Goal: Transaction & Acquisition: Purchase product/service

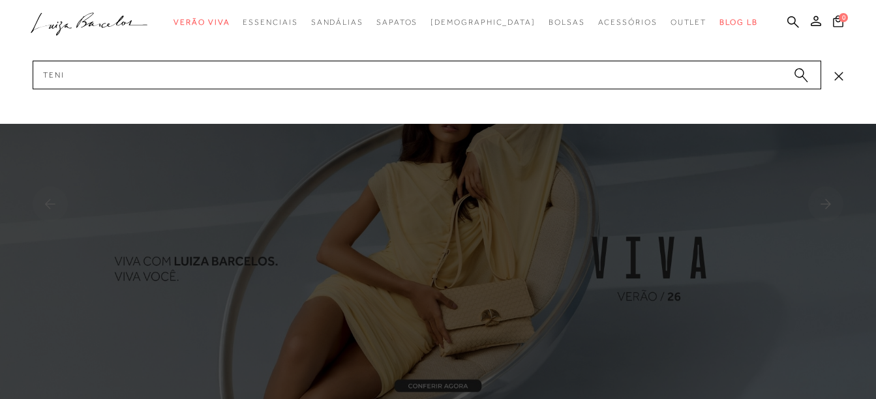
type input "tenis"
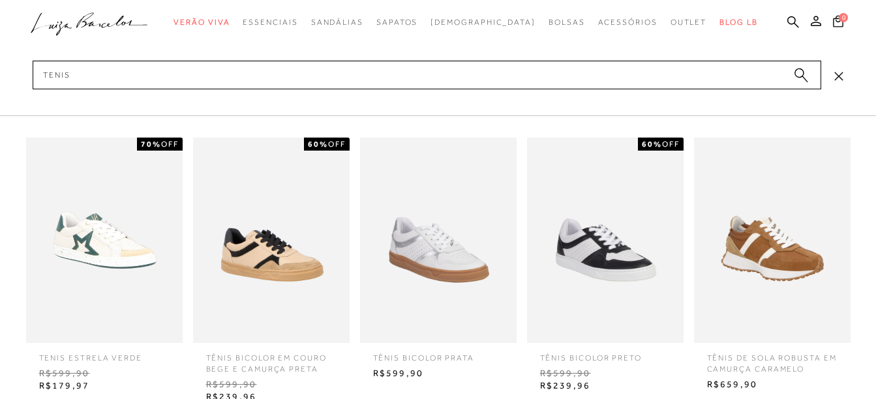
scroll to position [1147, 0]
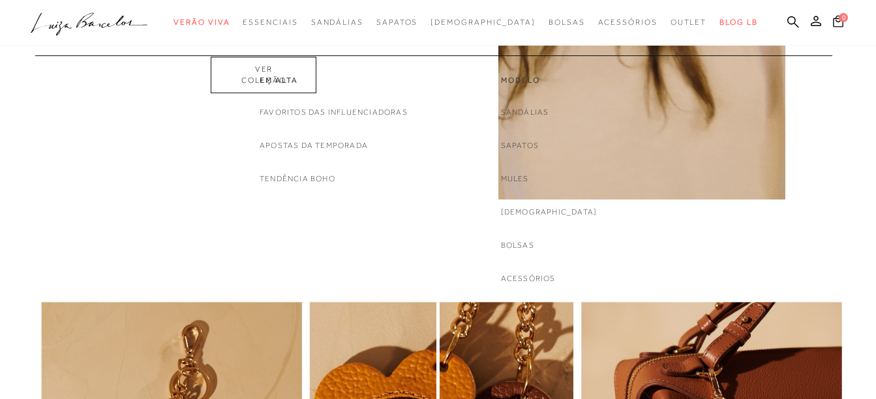
scroll to position [1147, 0]
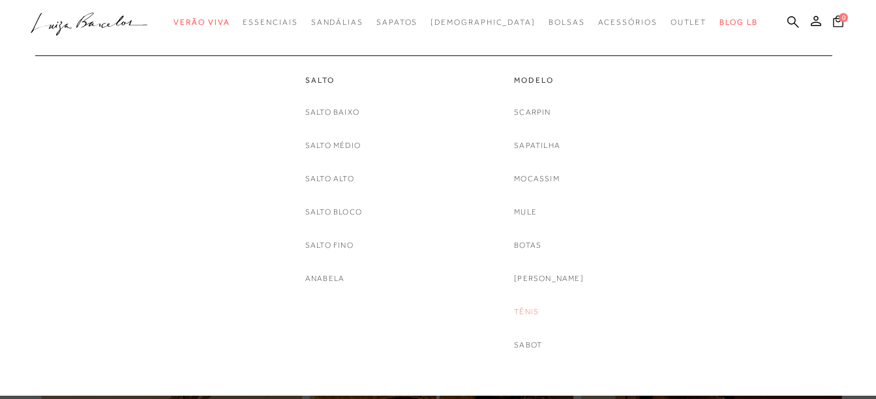
click at [534, 309] on link "Tênis" at bounding box center [526, 312] width 25 height 14
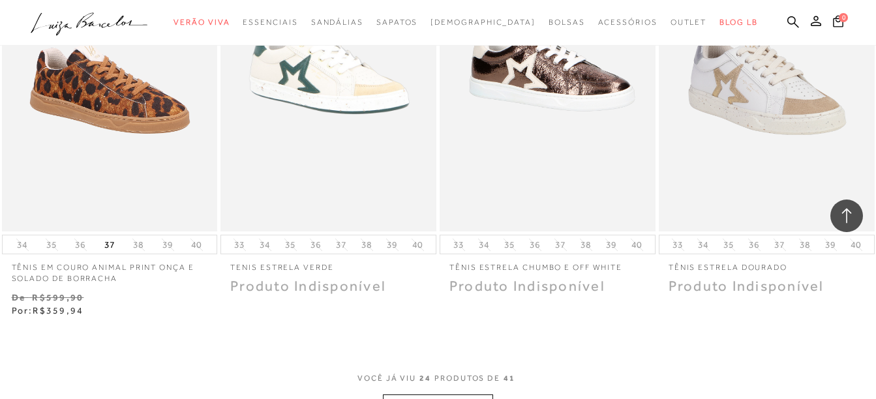
scroll to position [2348, 0]
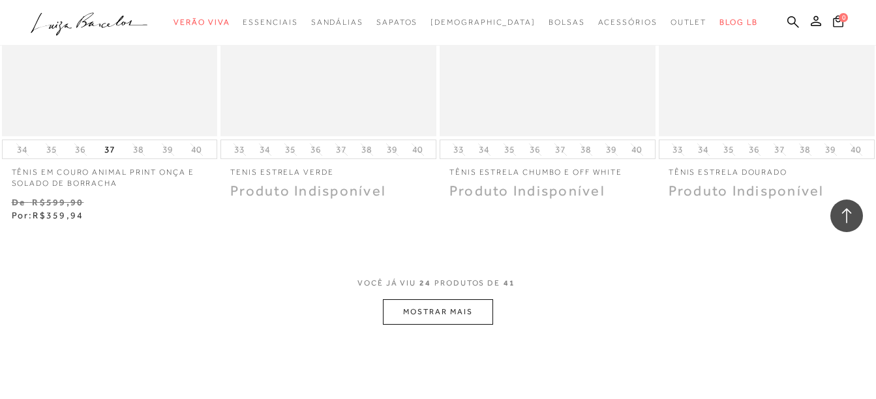
click at [451, 308] on button "MOSTRAR MAIS" at bounding box center [438, 311] width 110 height 25
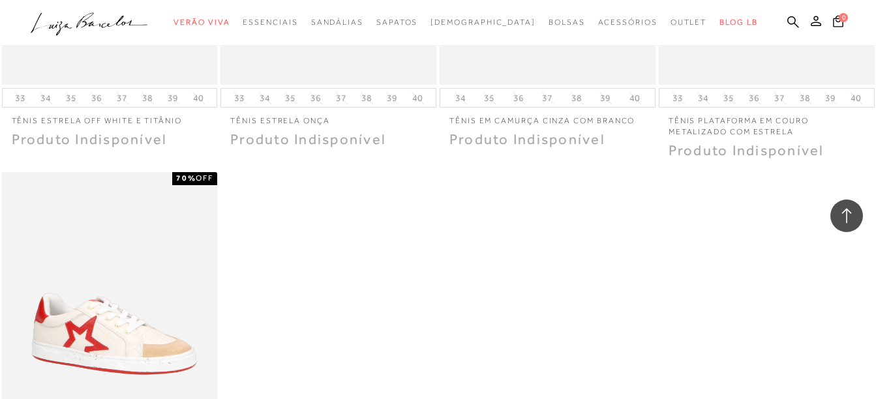
scroll to position [4239, 0]
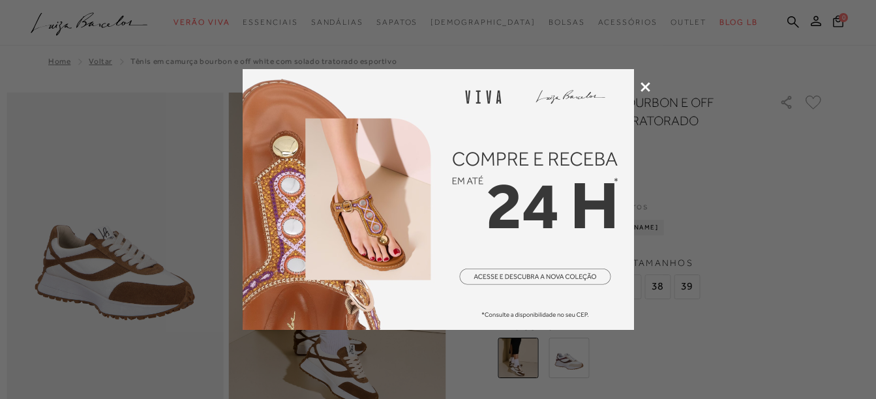
drag, startPoint x: 647, startPoint y: 89, endPoint x: 608, endPoint y: 98, distance: 39.7
click at [647, 89] on icon at bounding box center [645, 87] width 10 height 10
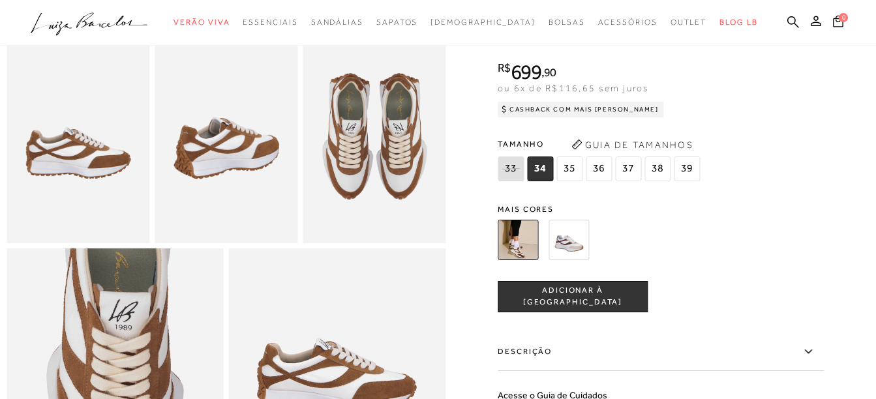
scroll to position [522, 0]
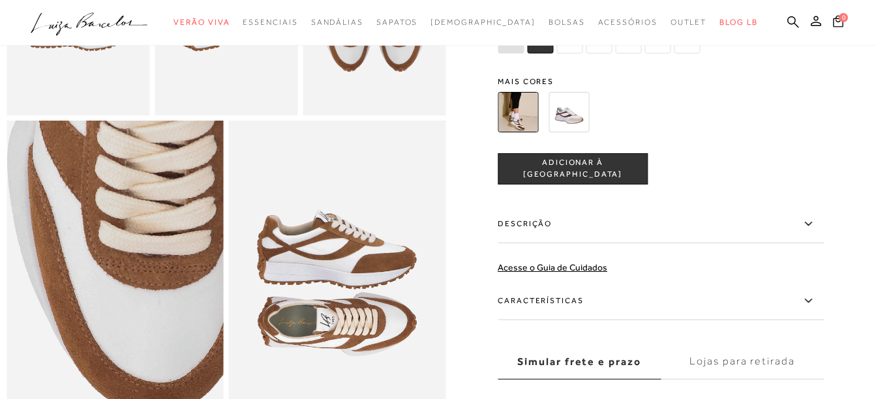
click at [83, 354] on img at bounding box center [144, 230] width 434 height 651
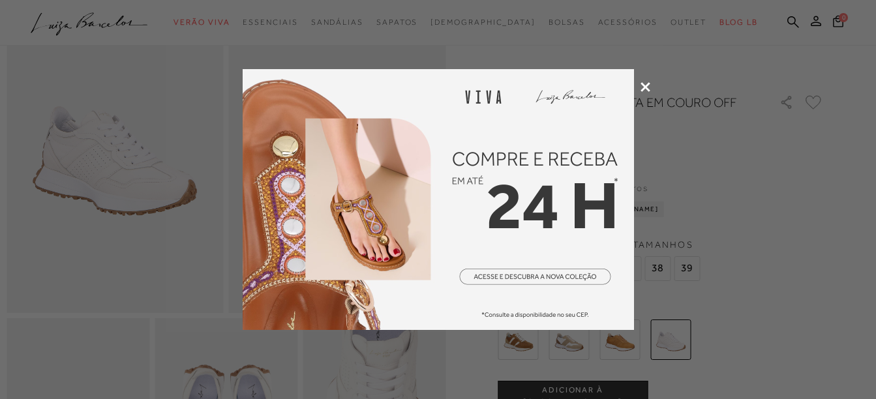
scroll to position [130, 0]
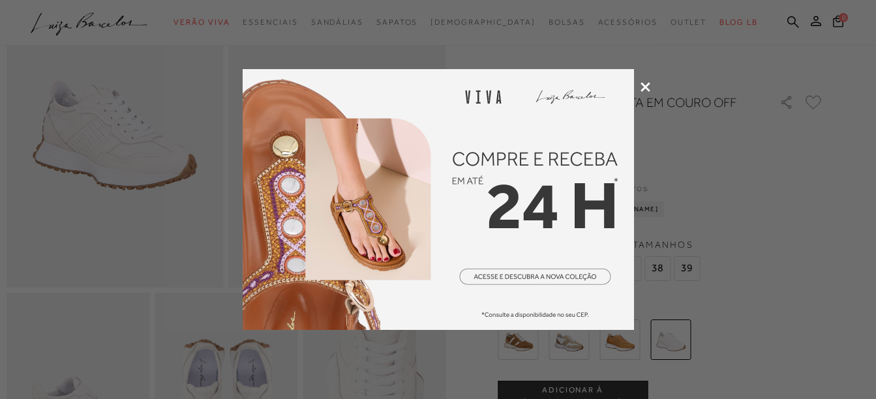
drag, startPoint x: 648, startPoint y: 87, endPoint x: 575, endPoint y: 109, distance: 76.1
click at [647, 87] on icon at bounding box center [645, 87] width 10 height 10
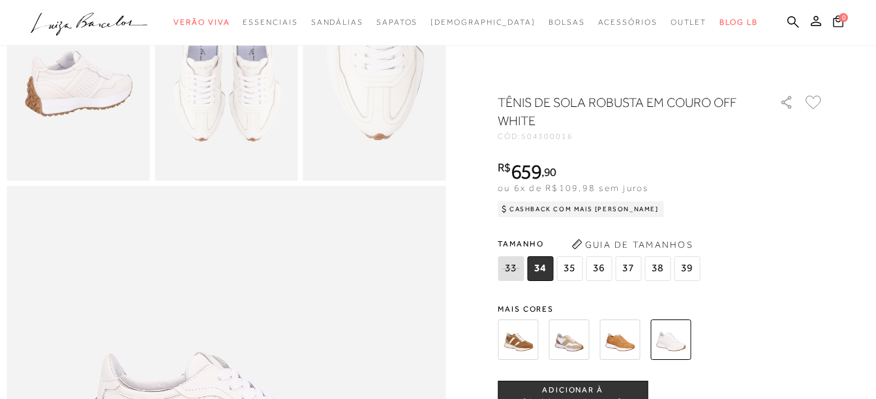
scroll to position [391, 0]
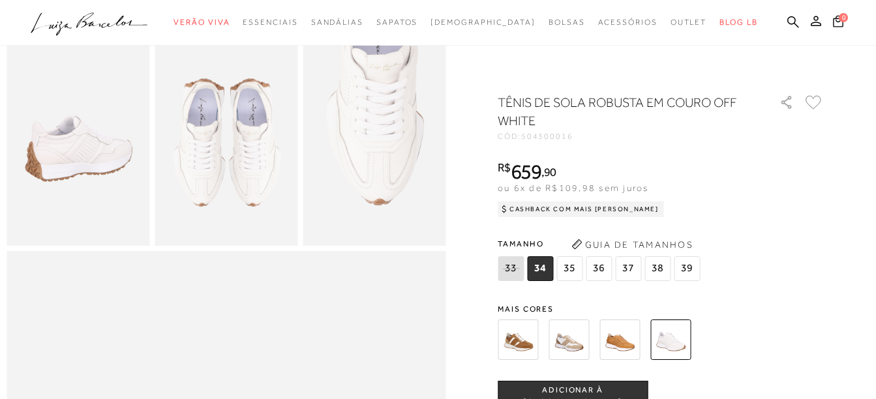
click at [74, 171] on img at bounding box center [78, 139] width 143 height 215
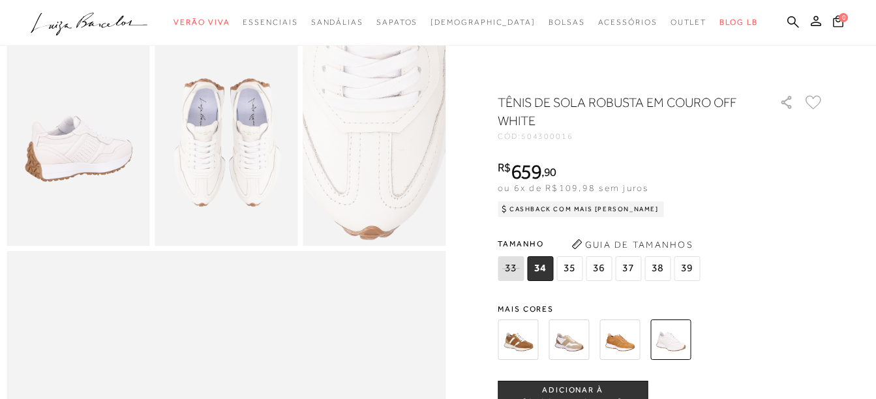
click at [391, 183] on img at bounding box center [361, 106] width 286 height 428
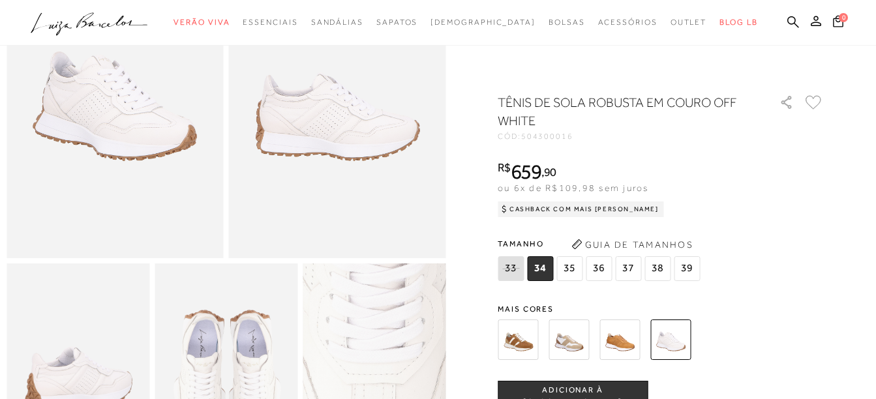
scroll to position [130, 0]
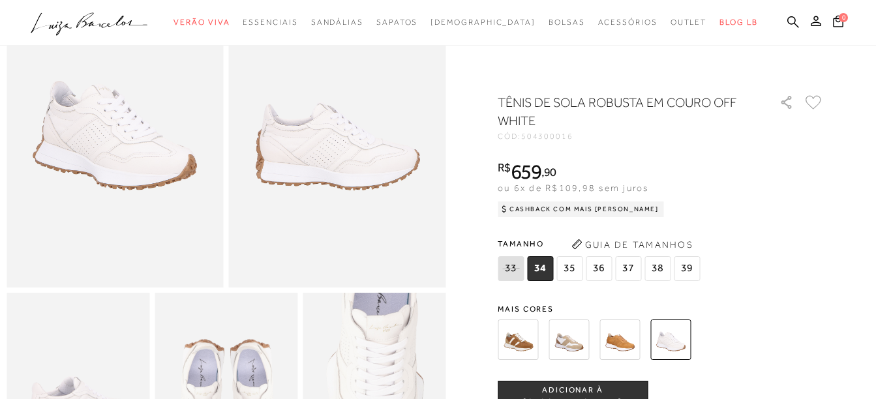
click at [44, 172] on img at bounding box center [115, 124] width 217 height 325
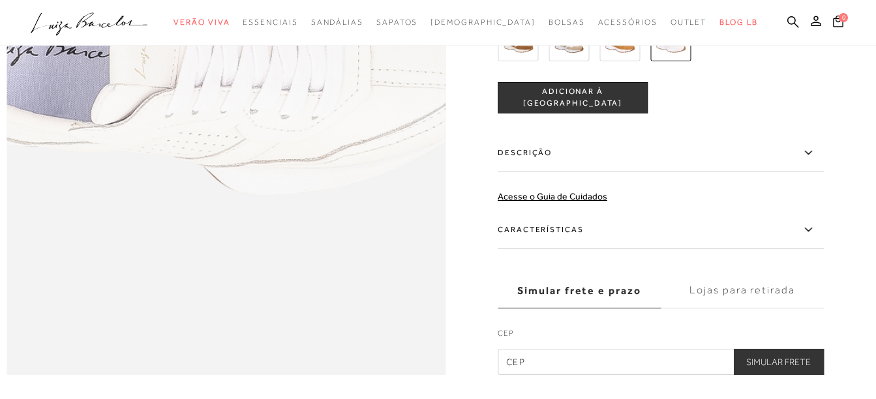
scroll to position [978, 0]
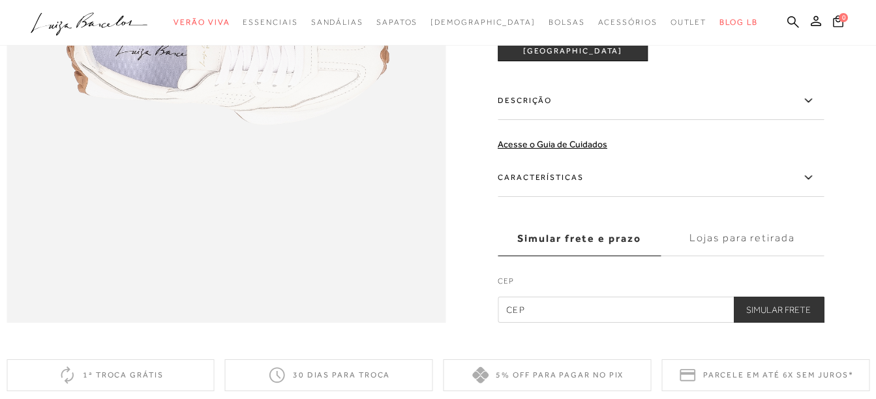
click at [548, 120] on label "Descrição" at bounding box center [661, 101] width 326 height 38
click at [0, 0] on input "Descrição" at bounding box center [0, 0] width 0 height 0
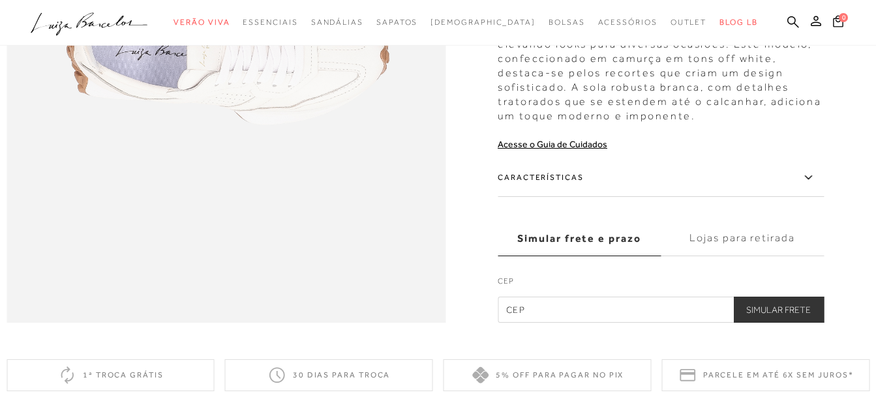
click at [554, 197] on label "Características" at bounding box center [661, 178] width 326 height 38
click at [0, 0] on input "Características" at bounding box center [0, 0] width 0 height 0
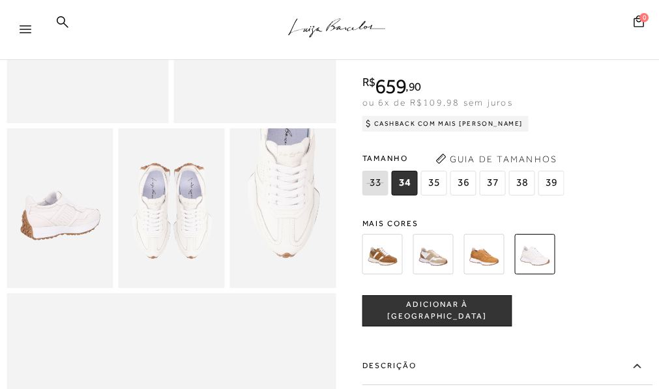
scroll to position [130, 0]
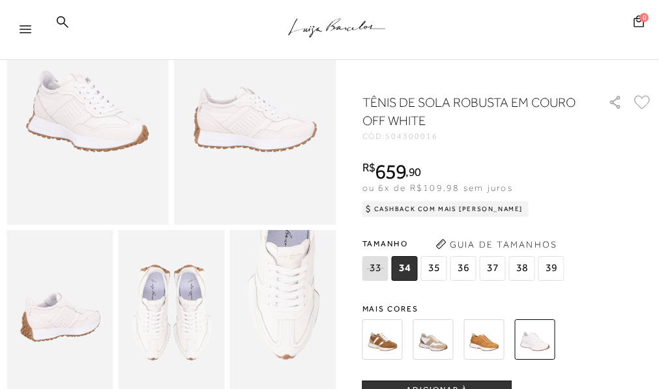
click at [52, 345] on img at bounding box center [60, 310] width 106 height 160
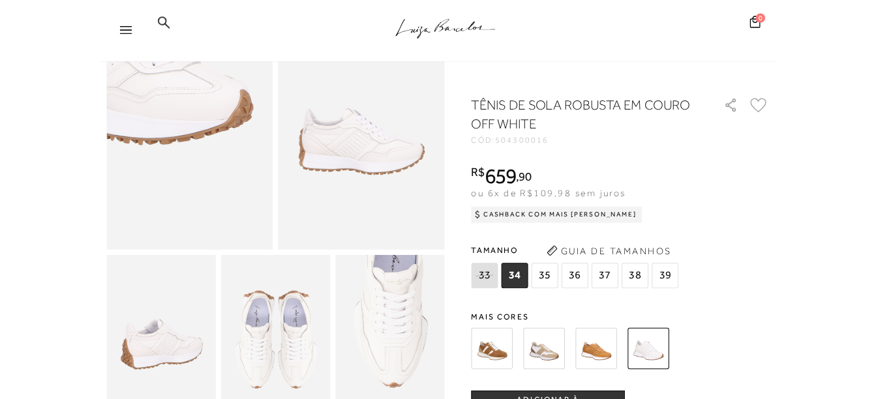
scroll to position [196, 0]
